Goal: Information Seeking & Learning: Find specific fact

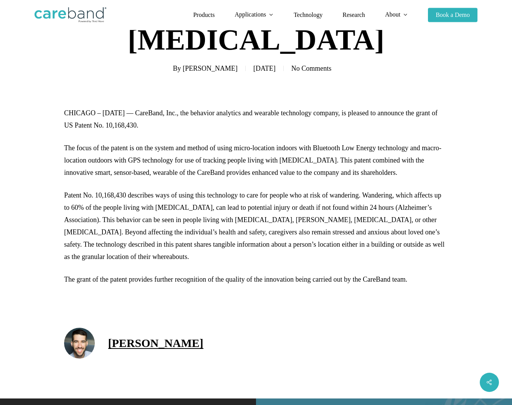
scroll to position [173, 0]
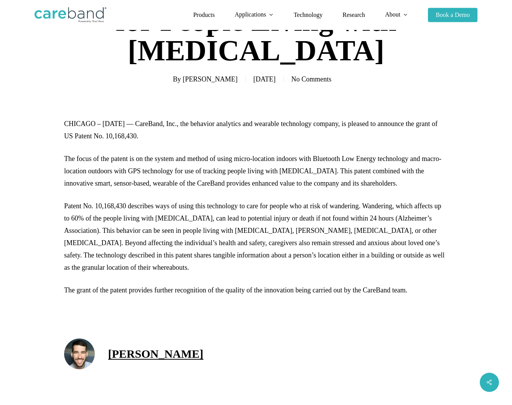
click at [209, 131] on p "CHICAGO – [DATE] — CareBand, Inc., the behavior analytics and wearable technolo…" at bounding box center [256, 134] width 384 height 35
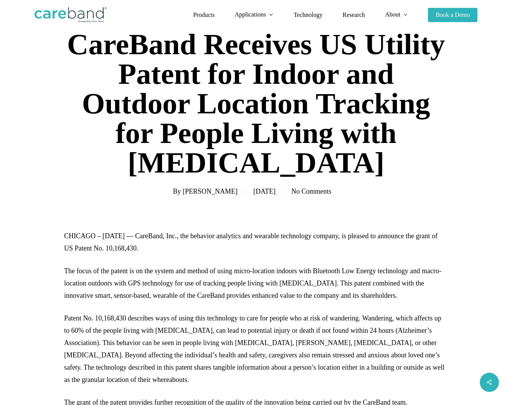
scroll to position [58, 0]
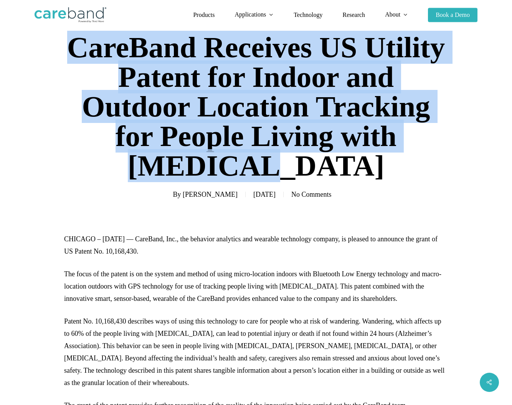
drag, startPoint x: 89, startPoint y: 43, endPoint x: 422, endPoint y: 164, distance: 354.6
click at [422, 164] on h1 "CareBand Receives US Utility Patent for Indoor and Outdoor Location Tracking fo…" at bounding box center [256, 106] width 384 height 163
copy h1 "CareBand Receives US Utility Patent for Indoor and Outdoor Location Tracking fo…"
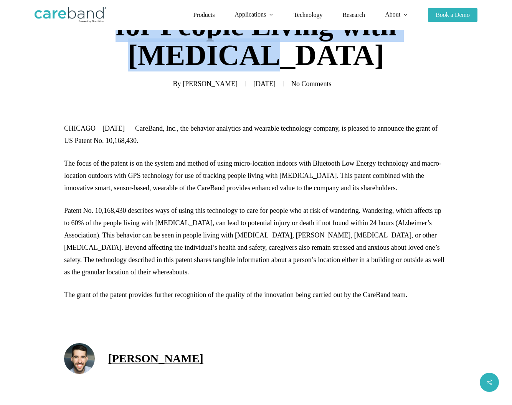
scroll to position [170, 0]
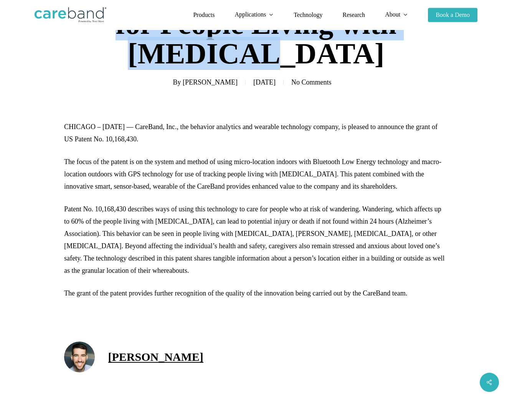
click at [248, 139] on p "CHICAGO – [DATE] — CareBand, Inc., the behavior analytics and wearable technolo…" at bounding box center [256, 138] width 384 height 35
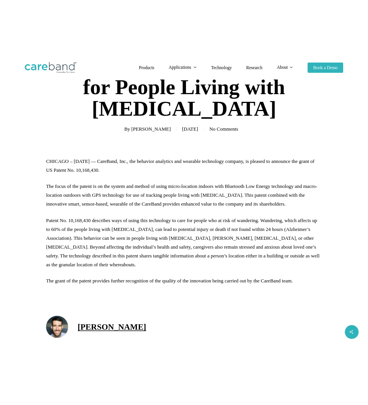
scroll to position [157, 0]
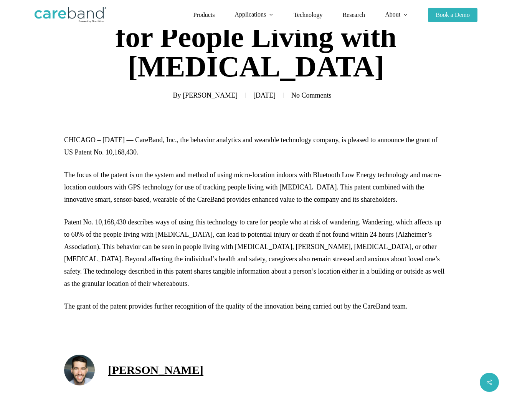
drag, startPoint x: 230, startPoint y: 151, endPoint x: 265, endPoint y: 152, distance: 34.6
click at [265, 152] on p "CHICAGO – [DATE] — CareBand, Inc., the behavior analytics and wearable technolo…" at bounding box center [256, 151] width 384 height 35
copy p "10,168,430"
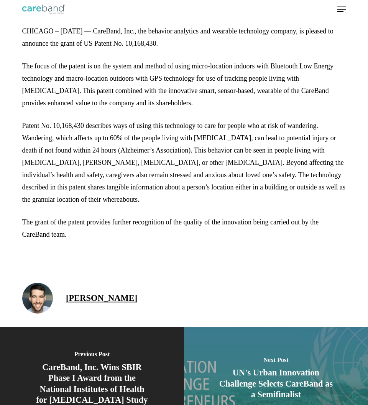
scroll to position [165, 0]
